Goal: Check status: Check status

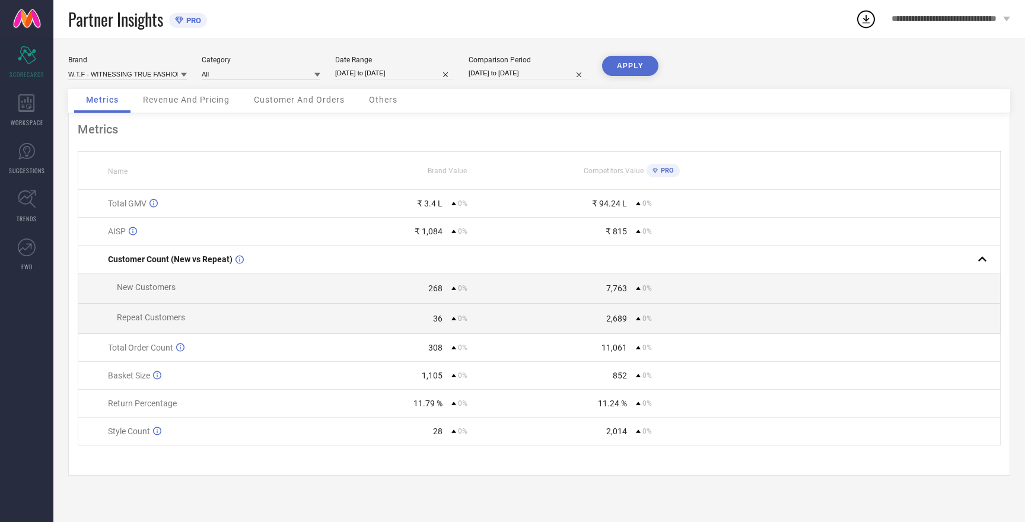
select select "7"
select select "2025"
select select "8"
select select "2025"
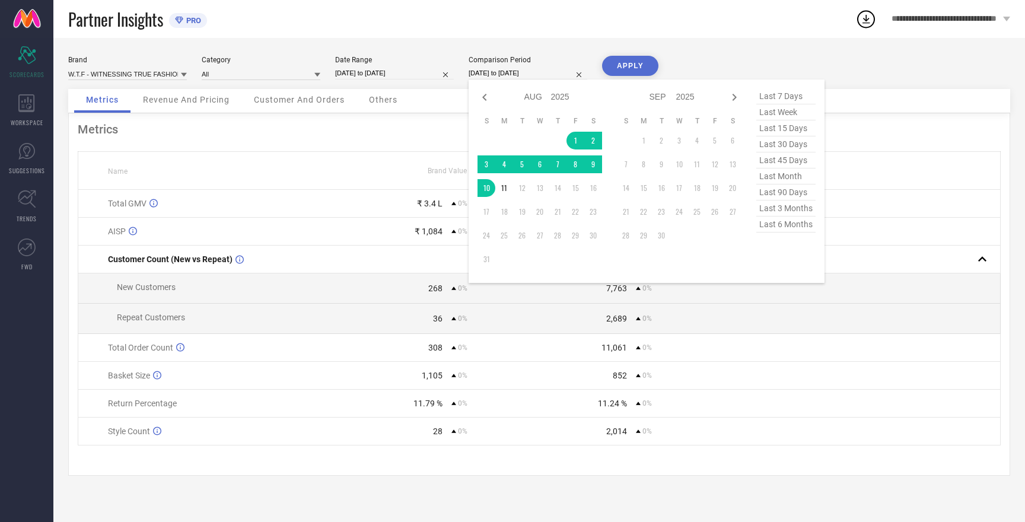
click at [493, 71] on input "[DATE] to [DATE]" at bounding box center [527, 73] width 119 height 12
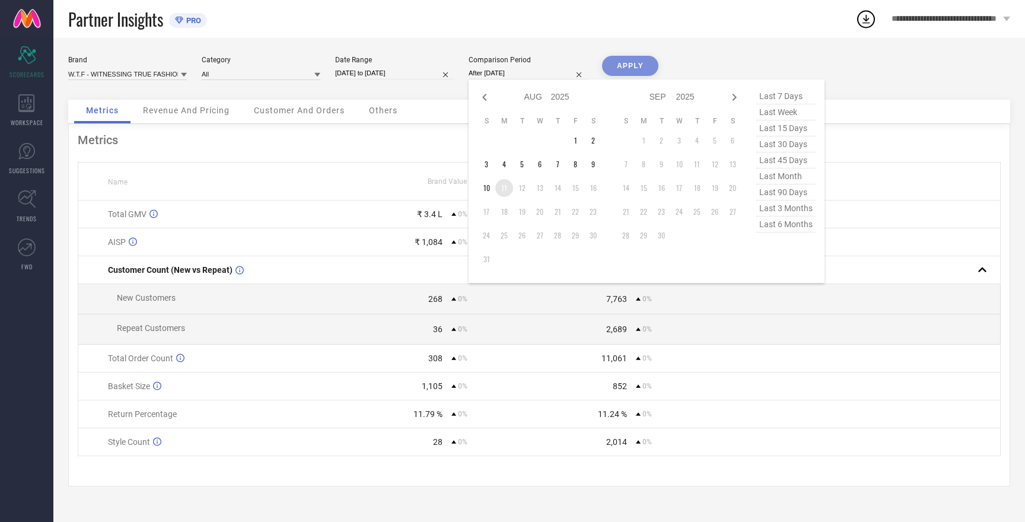
click at [506, 187] on td "11" at bounding box center [504, 188] width 18 height 18
type input "[DATE] to [DATE]"
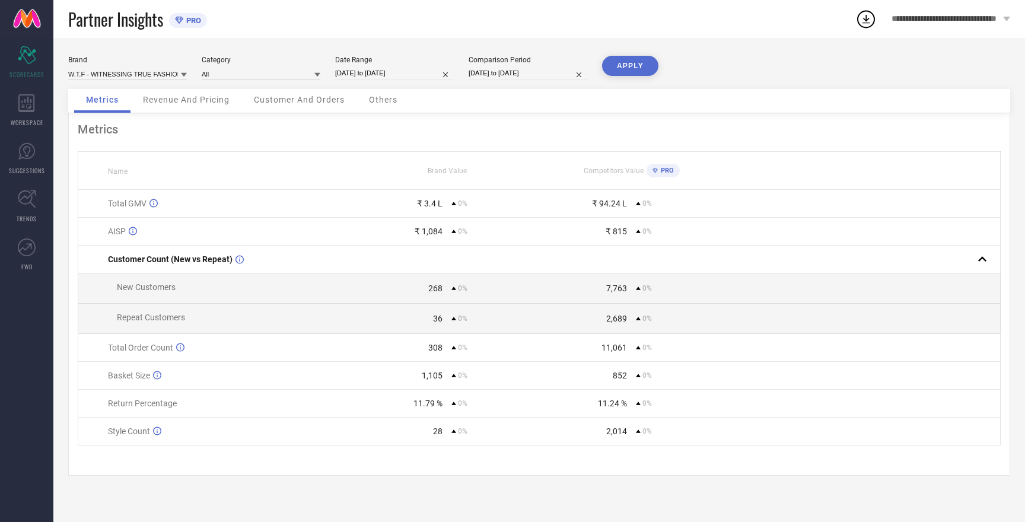
click at [399, 74] on input "[DATE] to [DATE]" at bounding box center [394, 73] width 119 height 12
select select "7"
select select "2025"
select select "8"
select select "2025"
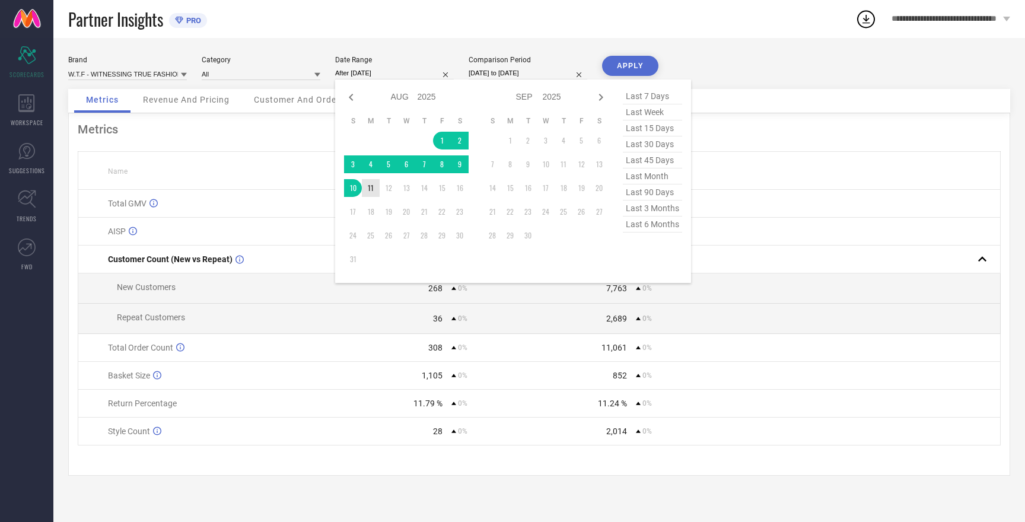
click at [369, 189] on td "11" at bounding box center [371, 188] width 18 height 18
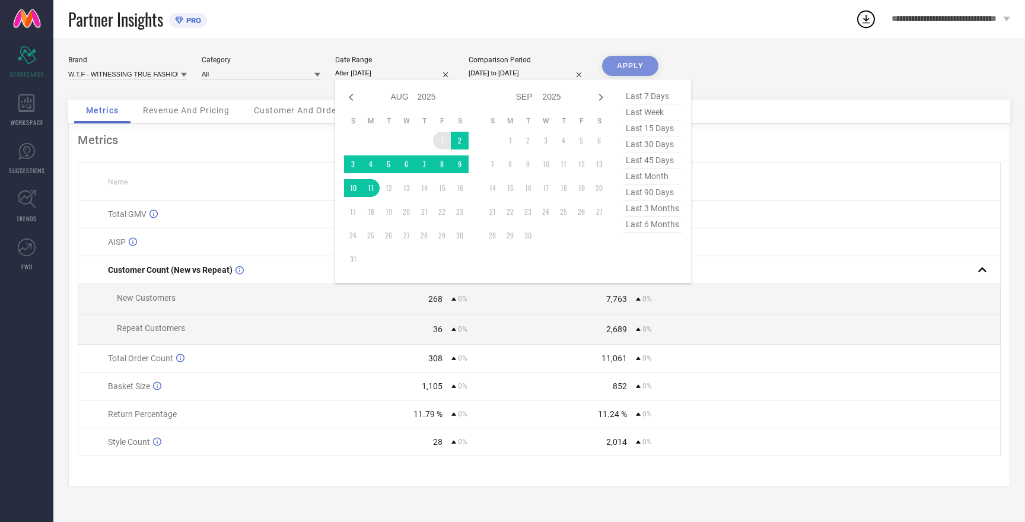
type input "[DATE] to [DATE]"
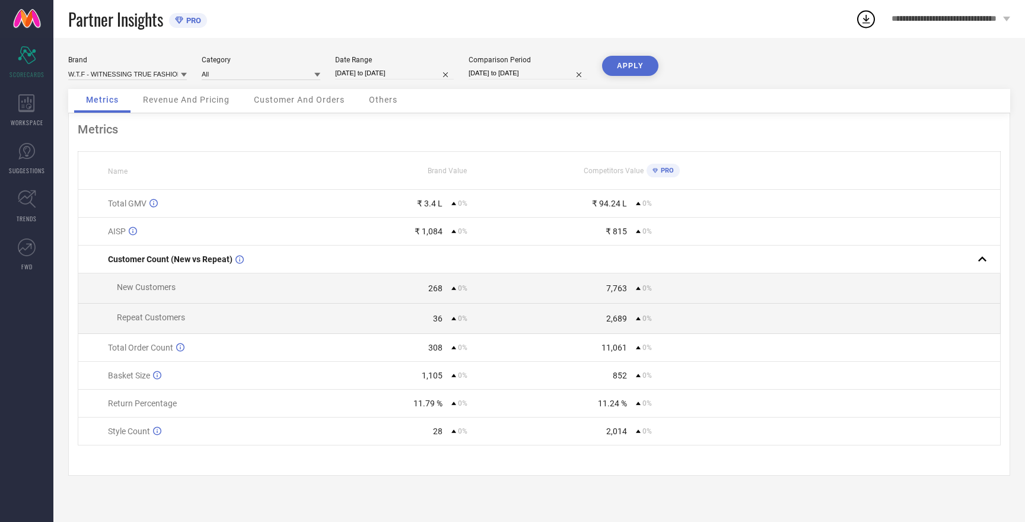
click at [624, 62] on button "APPLY" at bounding box center [630, 66] width 56 height 20
click at [627, 68] on button "APPLY" at bounding box center [630, 66] width 56 height 20
select select "7"
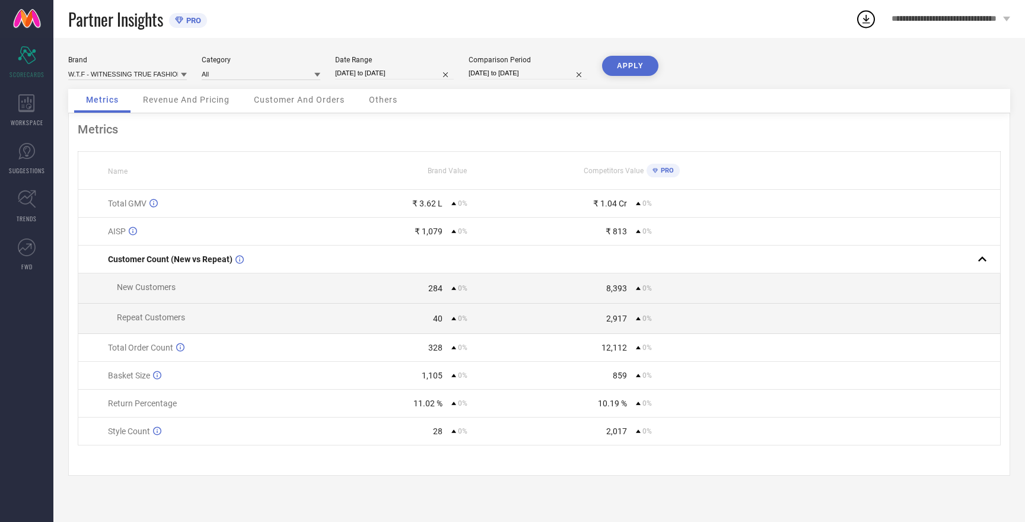
select select "2025"
select select "8"
select select "2025"
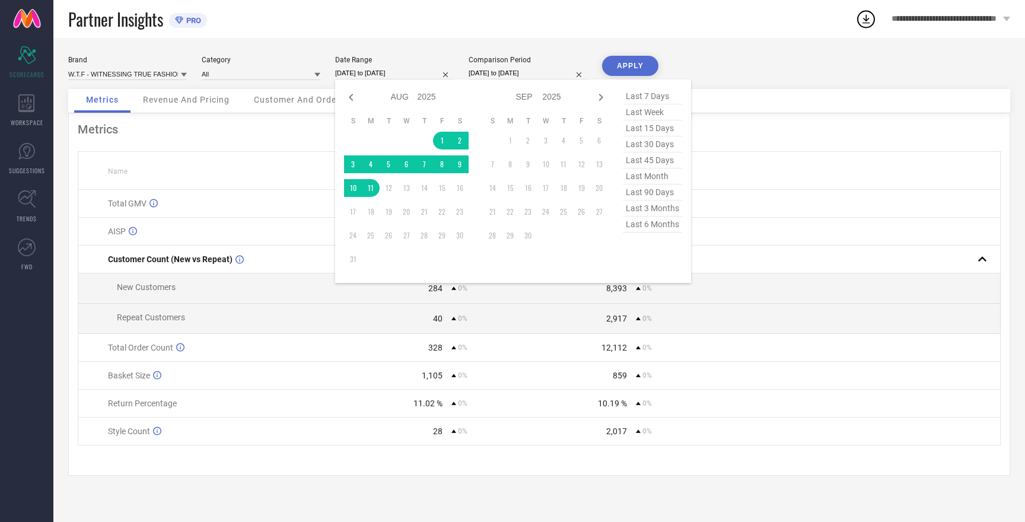
click at [366, 75] on input "[DATE] to [DATE]" at bounding box center [394, 73] width 119 height 12
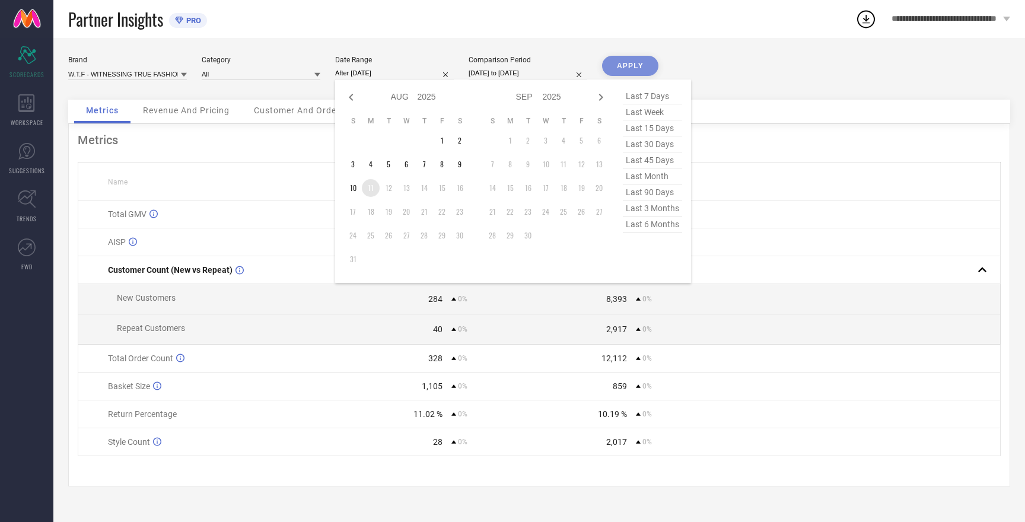
click at [372, 189] on td "11" at bounding box center [371, 188] width 18 height 18
type input "[DATE] to [DATE]"
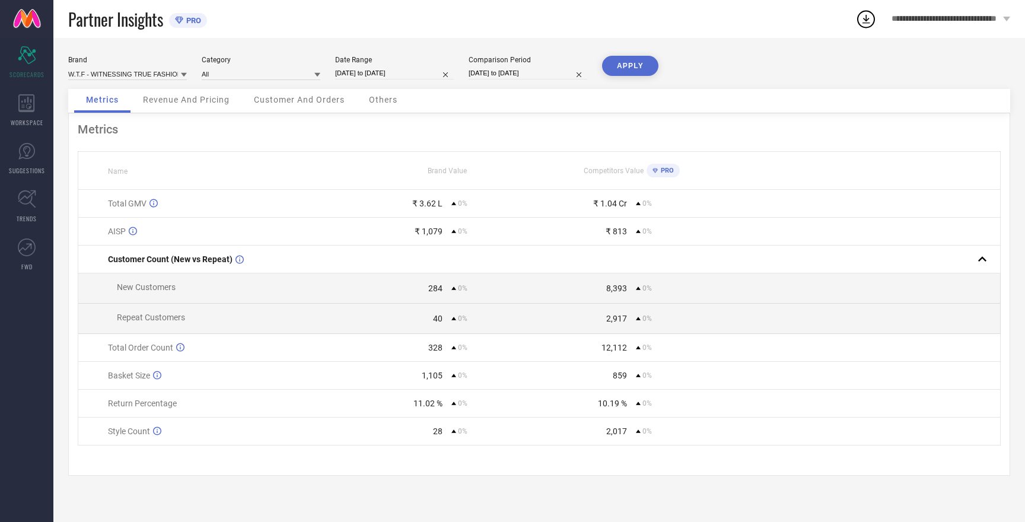
select select "7"
select select "2025"
select select "8"
select select "2025"
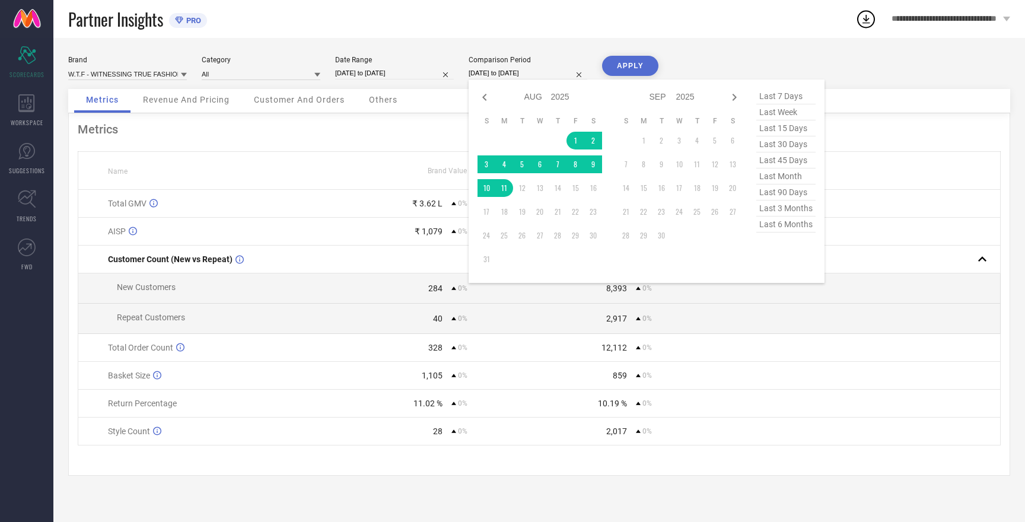
click at [532, 71] on input "[DATE] to [DATE]" at bounding box center [527, 73] width 119 height 12
click at [505, 188] on td "11" at bounding box center [504, 188] width 18 height 18
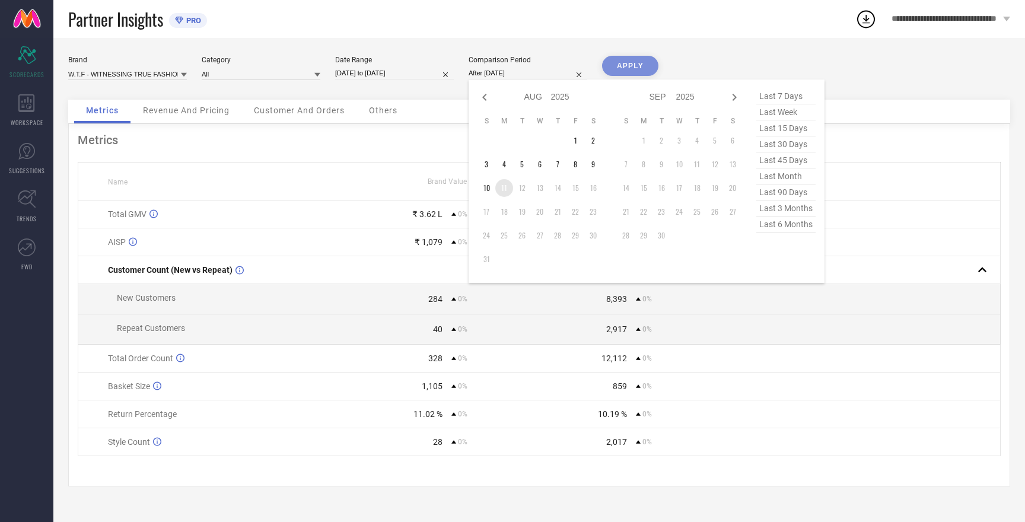
type input "[DATE] to [DATE]"
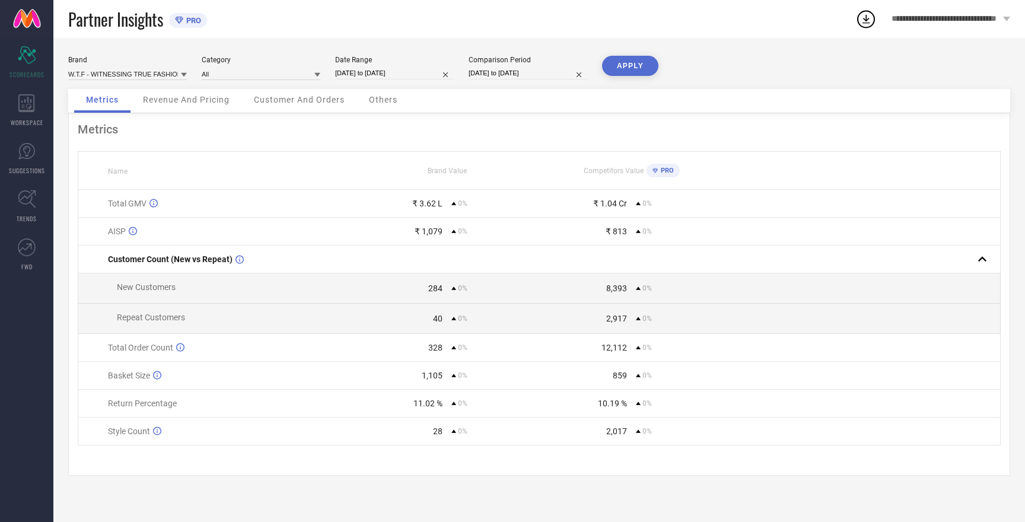
click at [619, 63] on button "APPLY" at bounding box center [630, 66] width 56 height 20
